Goal: Task Accomplishment & Management: Manage account settings

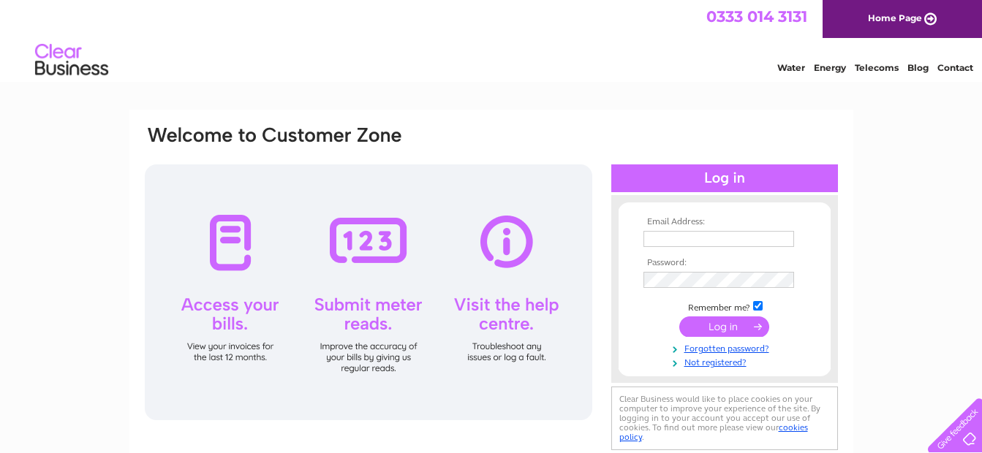
type input "e.masonandson@btinternet.com"
click at [730, 329] on input "submit" at bounding box center [724, 327] width 90 height 20
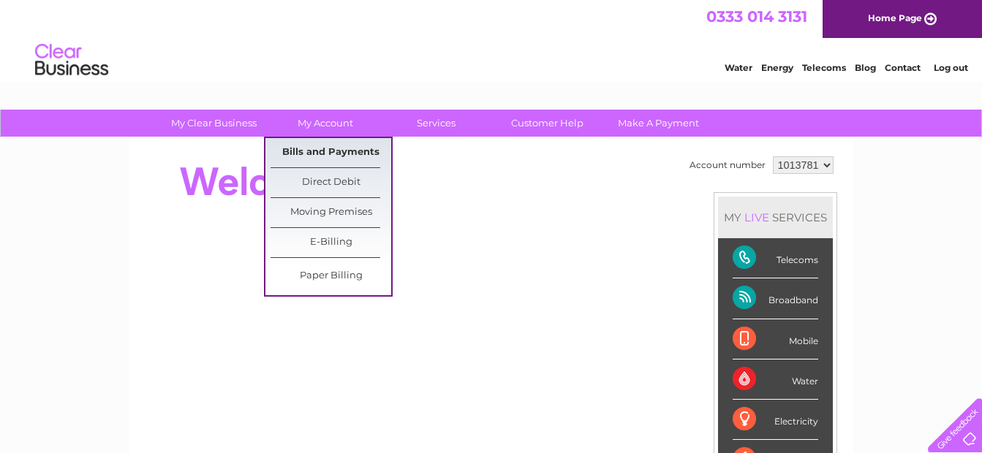
click at [339, 152] on link "Bills and Payments" at bounding box center [331, 152] width 121 height 29
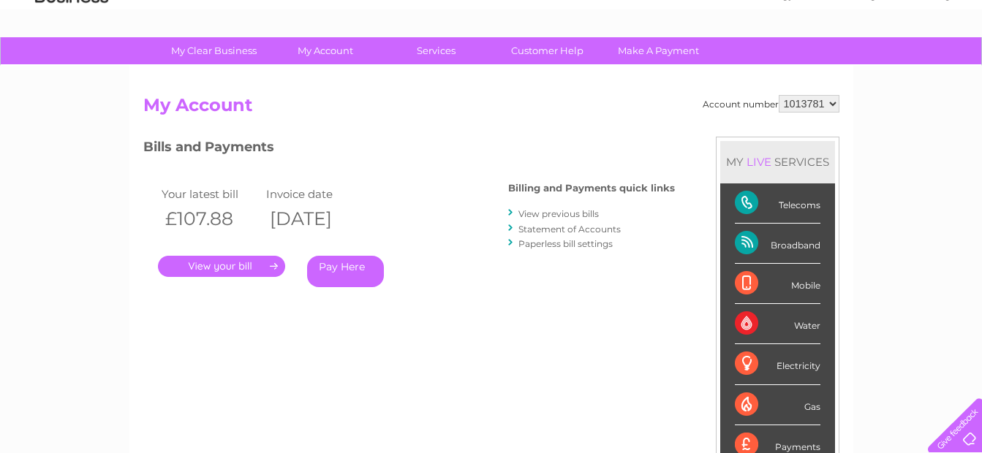
scroll to position [73, 0]
click at [567, 216] on link "View previous bills" at bounding box center [558, 213] width 80 height 11
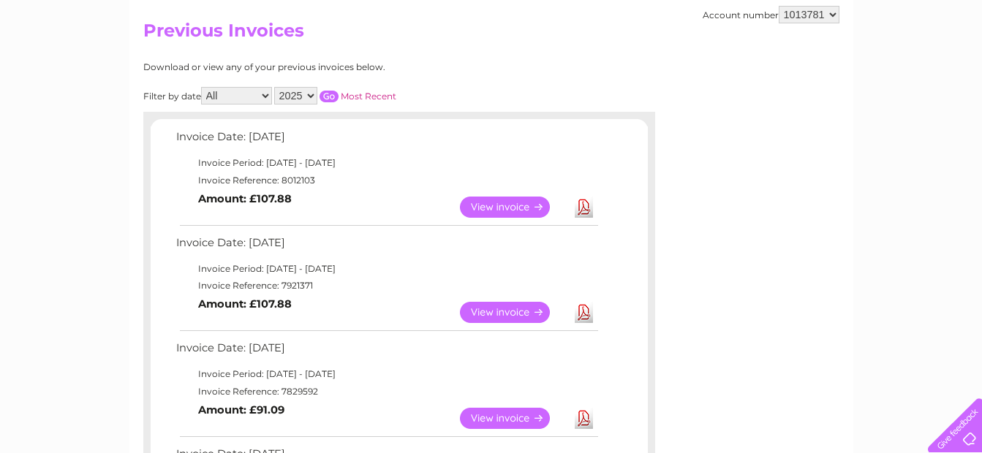
scroll to position [219, 0]
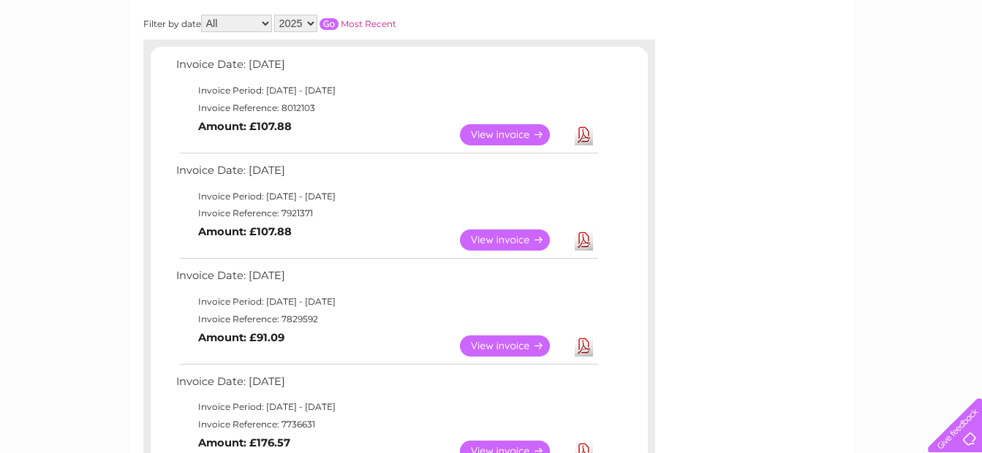
click at [589, 244] on link "Download" at bounding box center [584, 240] width 18 height 21
